Goal: Information Seeking & Learning: Learn about a topic

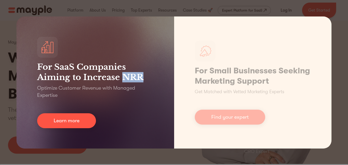
drag, startPoint x: 147, startPoint y: 75, endPoint x: 122, endPoint y: 79, distance: 26.1
click at [122, 79] on h3 "For SaaS Companies Aiming to Increase NRR" at bounding box center [95, 72] width 116 height 21
copy h3 "NRR"
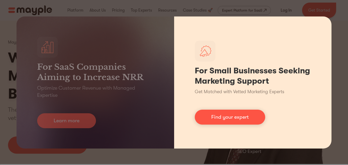
click at [270, 69] on h1 "For Small Businesses Seeking Marketing Support" at bounding box center [253, 76] width 116 height 21
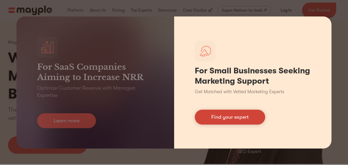
click at [231, 122] on link "Find your expert" at bounding box center [230, 117] width 70 height 15
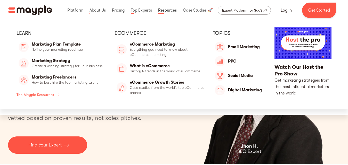
click at [159, 6] on link at bounding box center [167, 10] width 21 height 17
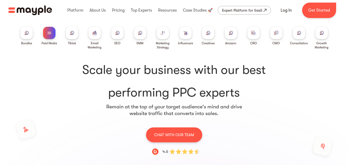
click at [120, 34] on div at bounding box center [117, 33] width 12 height 12
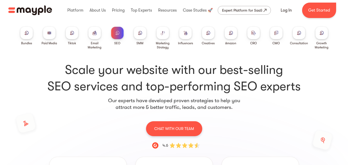
click at [256, 11] on div "Expert Platform for SaaS" at bounding box center [242, 10] width 40 height 6
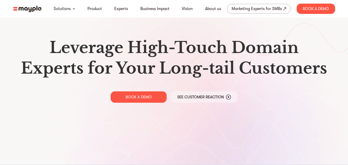
click at [26, 11] on img at bounding box center [27, 9] width 28 height 6
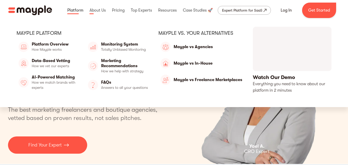
click at [80, 12] on link at bounding box center [75, 10] width 19 height 17
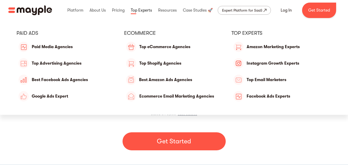
click at [141, 9] on link at bounding box center [142, 10] width 24 height 17
click at [138, 10] on link at bounding box center [142, 10] width 24 height 17
